Goal: Task Accomplishment & Management: Manage account settings

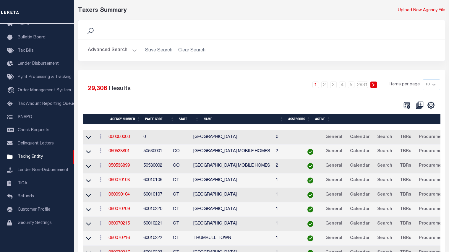
scroll to position [30, 0]
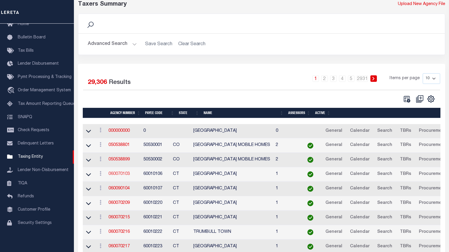
click at [123, 176] on link "060070103" at bounding box center [119, 174] width 21 height 4
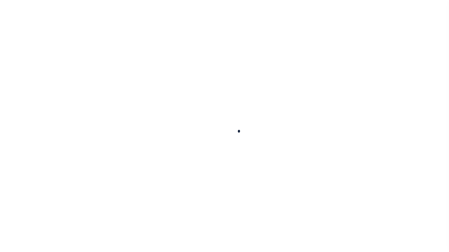
select select
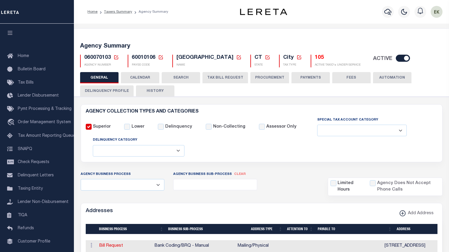
click at [116, 58] on icon at bounding box center [116, 57] width 5 height 5
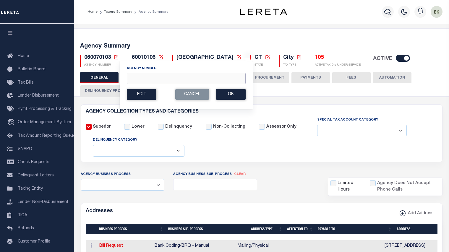
click at [142, 80] on input "Agency Number" at bounding box center [186, 79] width 119 height 12
paste input "210810106"
type input "210810106"
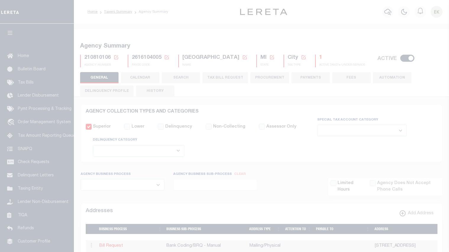
select select
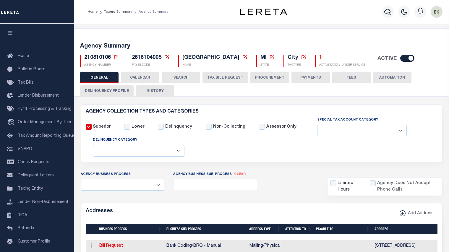
click at [167, 58] on icon at bounding box center [166, 57] width 5 height 5
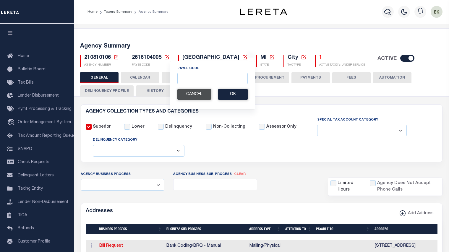
click at [189, 91] on button "Cancel" at bounding box center [194, 94] width 34 height 11
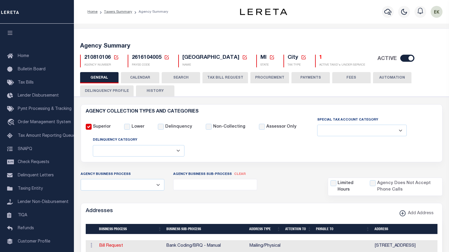
click at [116, 57] on icon at bounding box center [116, 57] width 5 height 5
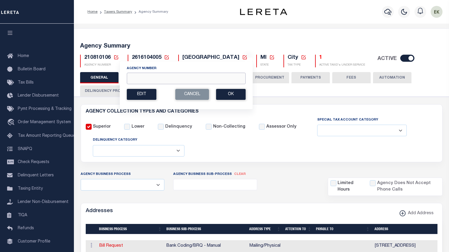
click at [143, 79] on input "Agency Number" at bounding box center [186, 79] width 119 height 12
click at [149, 80] on input "Agency Number" at bounding box center [186, 79] width 119 height 12
paste input "120050000"
type input "120050000"
click at [235, 93] on button "Ok" at bounding box center [231, 94] width 30 height 11
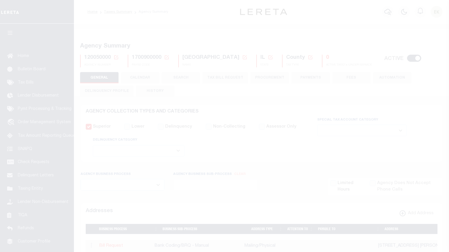
select select
